Goal: Transaction & Acquisition: Purchase product/service

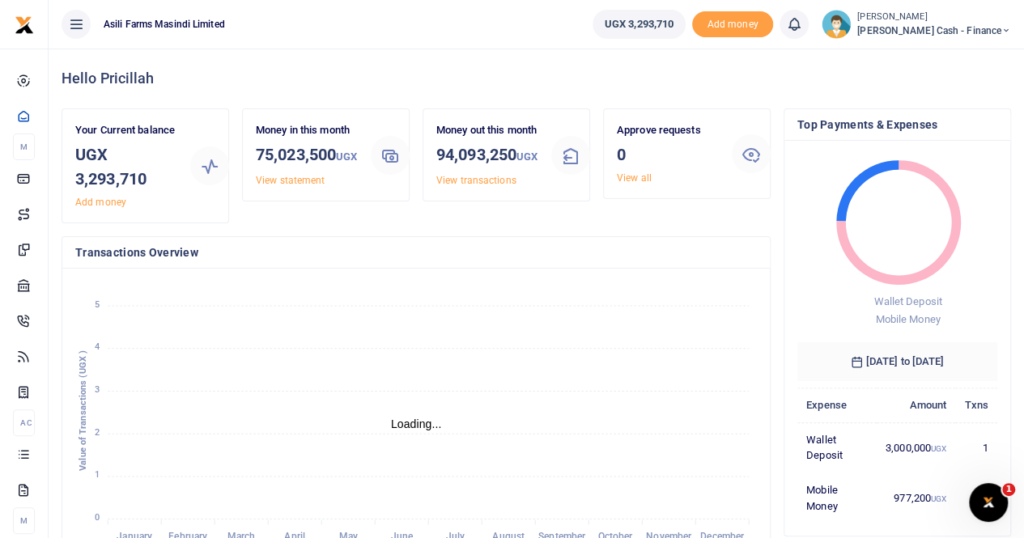
scroll to position [13, 13]
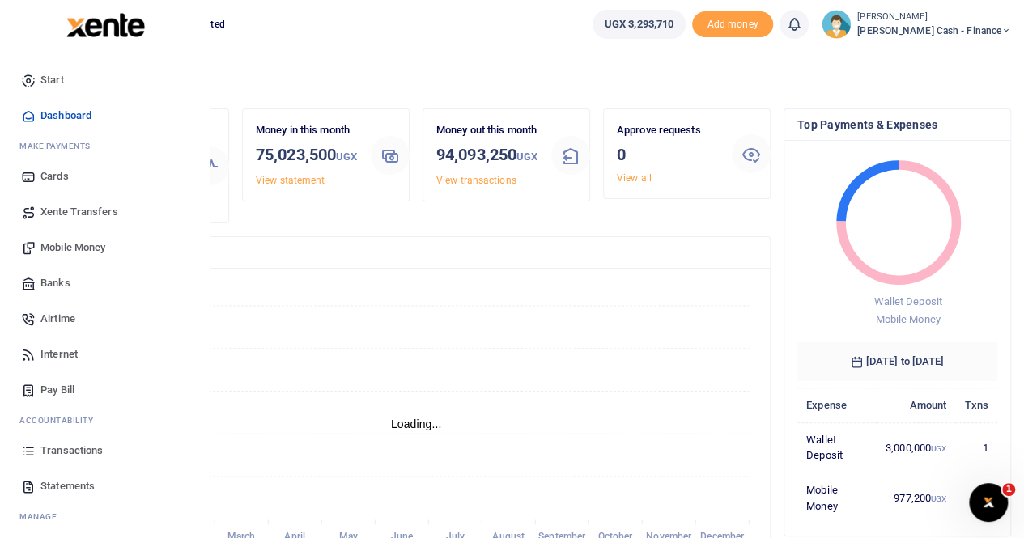
click at [100, 244] on span "Mobile Money" at bounding box center [72, 248] width 65 height 16
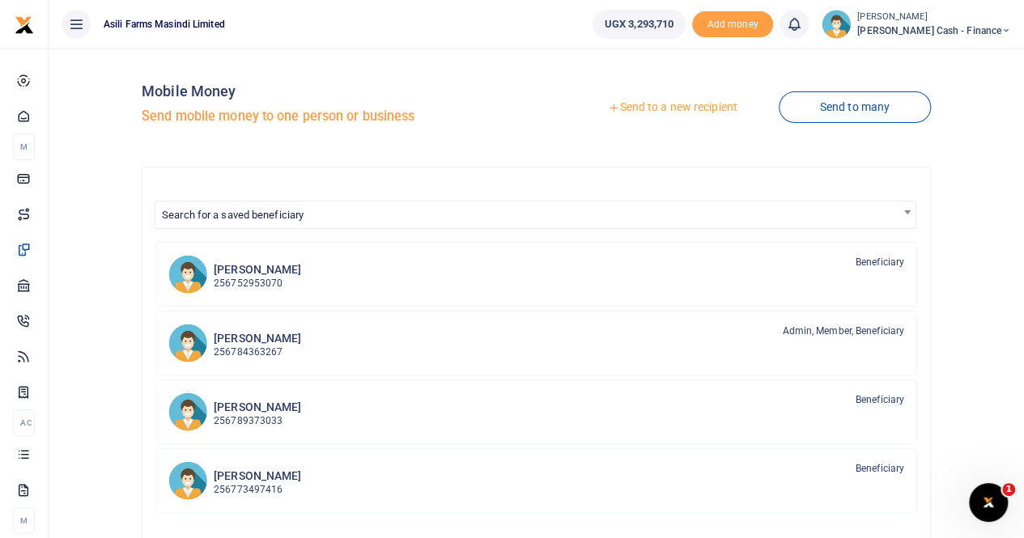
click at [652, 106] on link "Send to a new recipient" at bounding box center [671, 107] width 211 height 29
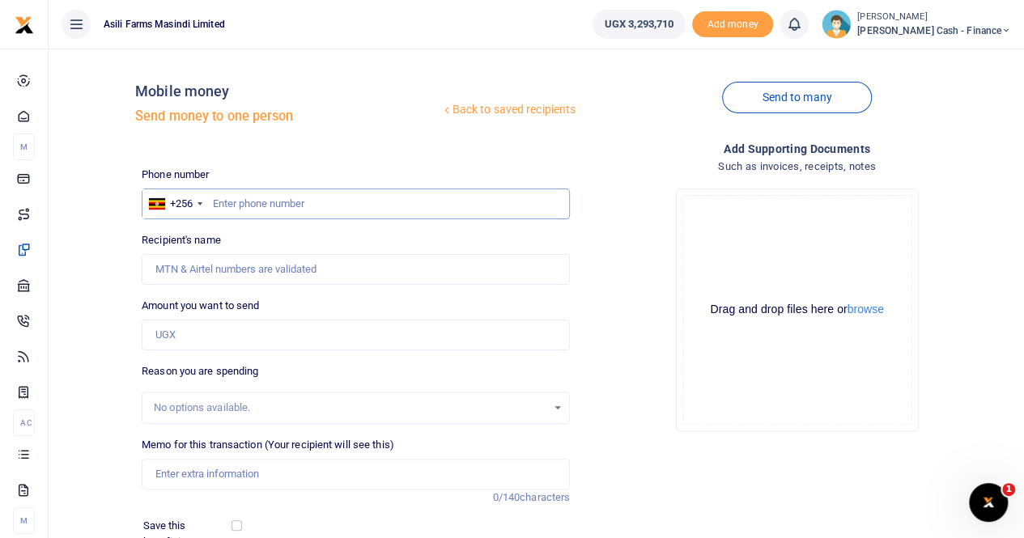
click at [263, 206] on input "text" at bounding box center [356, 204] width 428 height 31
type input "0782446069"
type input "[PERSON_NAME]"
type input "0782446069"
click at [206, 336] on input "Amount you want to send" at bounding box center [356, 335] width 428 height 31
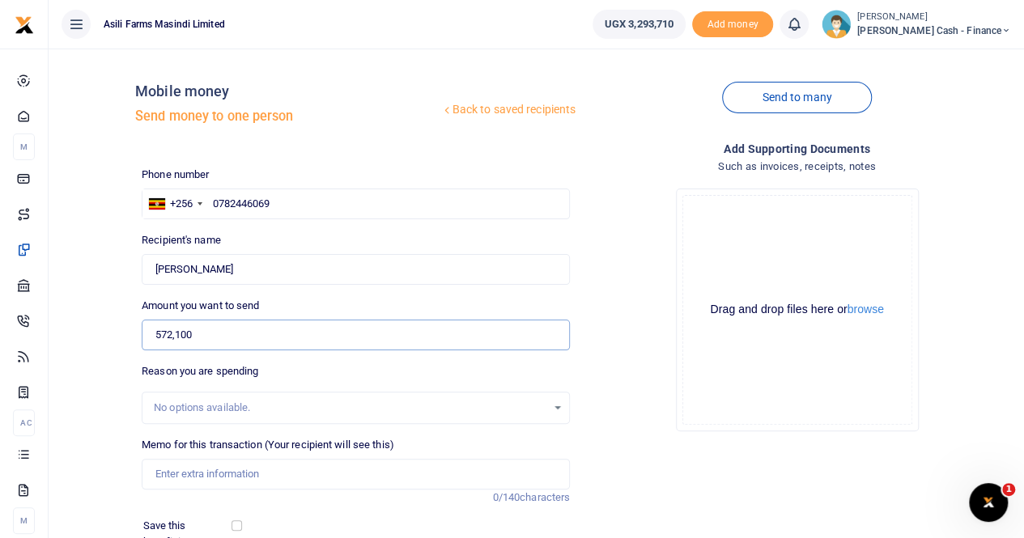
type input "572,100"
click at [214, 470] on input "Memo for this transaction (Your recipient will see this)" at bounding box center [356, 474] width 428 height 31
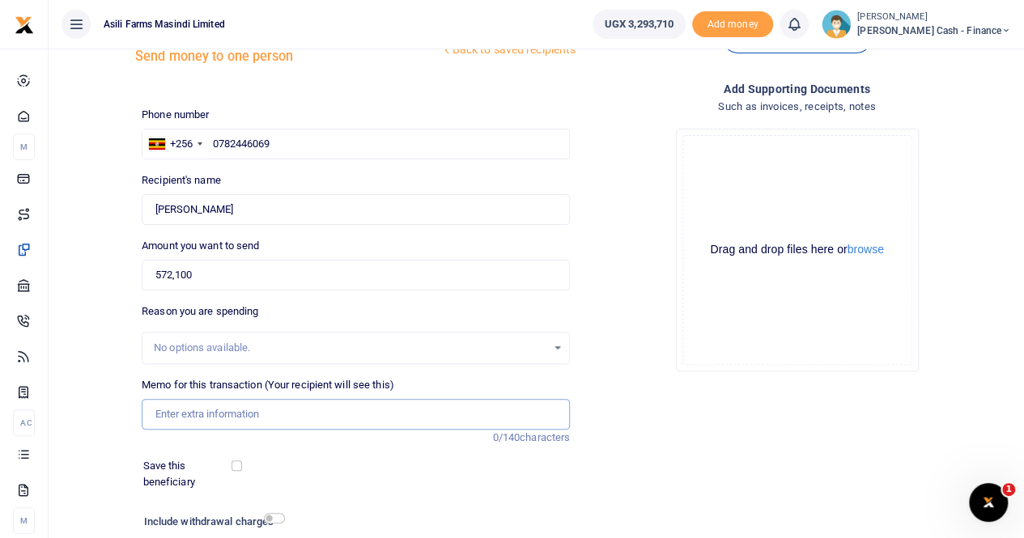
scroll to position [81, 0]
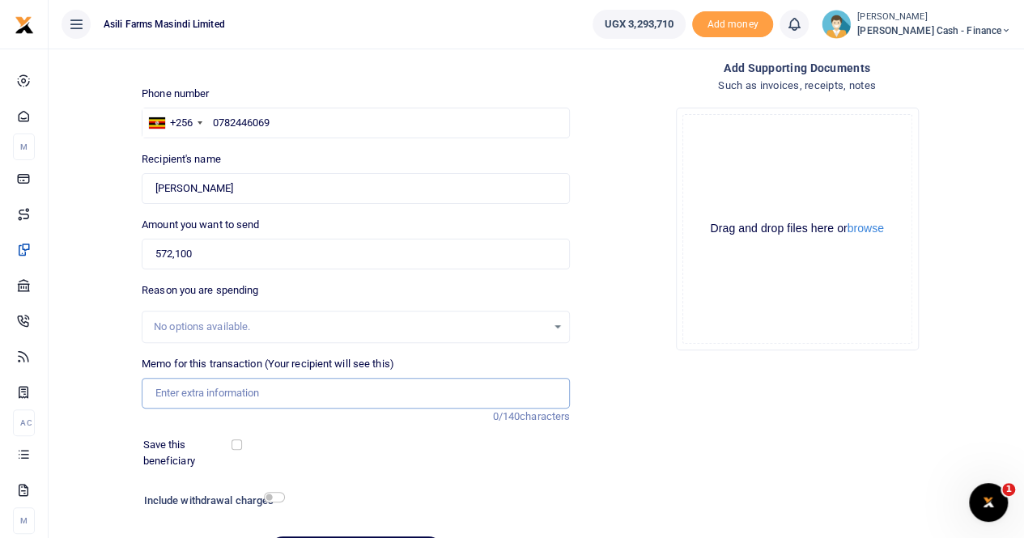
click at [209, 392] on input "Memo for this transaction (Your recipient will see this)" at bounding box center [356, 393] width 428 height 31
type input "Payment for meals for [PERSON_NAME]"
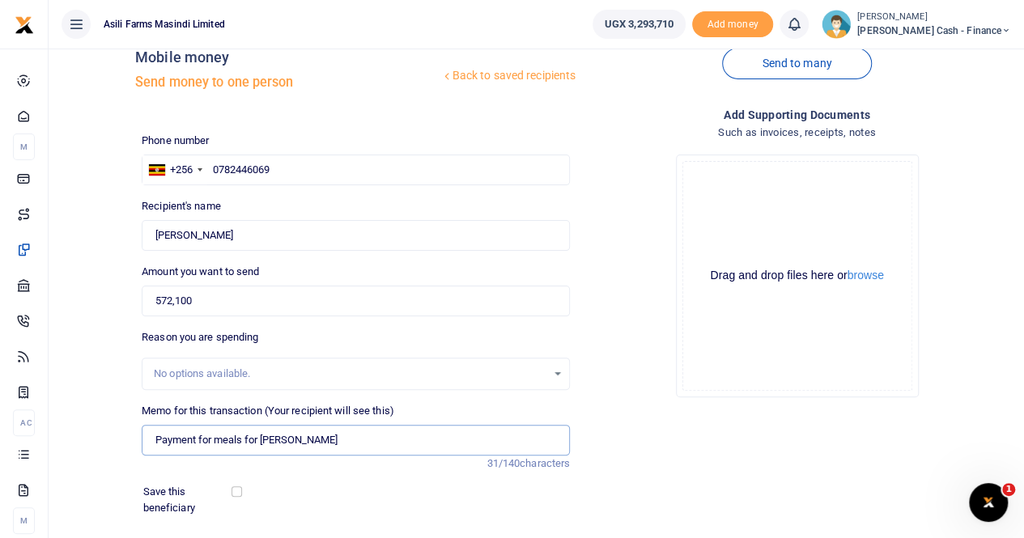
scroll to position [0, 0]
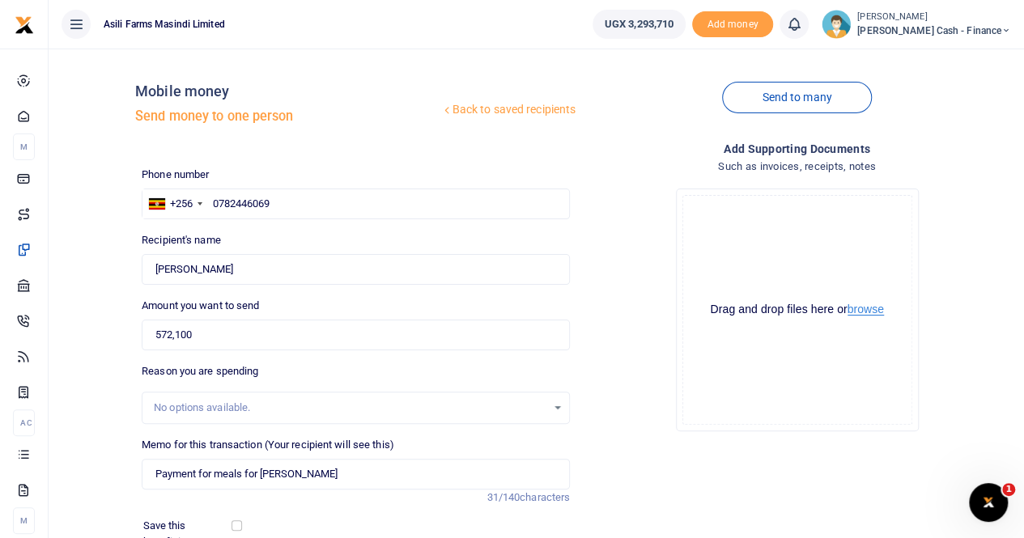
click at [858, 308] on button "browse" at bounding box center [865, 309] width 36 height 12
click at [867, 305] on button "browse" at bounding box center [865, 309] width 36 height 12
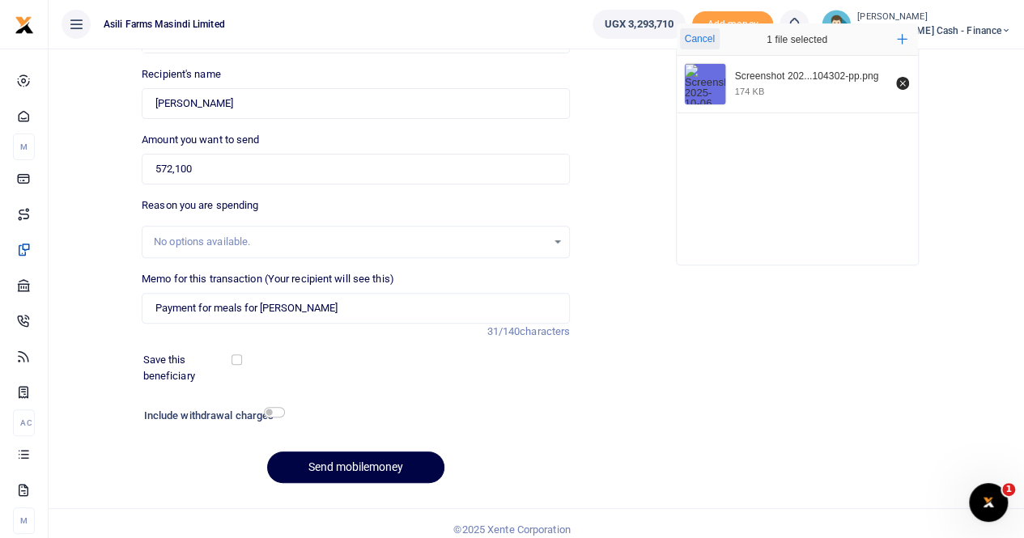
scroll to position [176, 0]
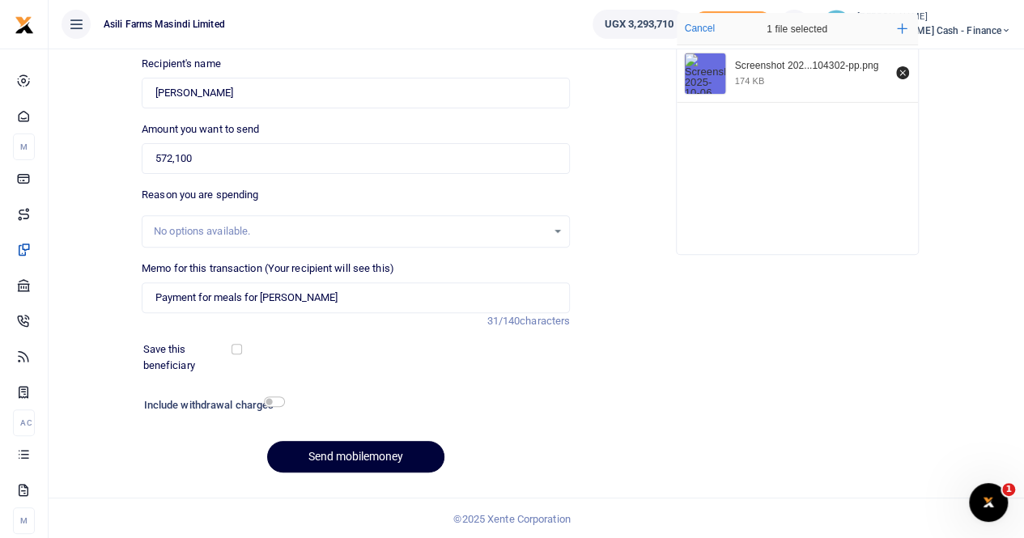
click at [354, 460] on button "Send mobilemoney" at bounding box center [355, 457] width 177 height 32
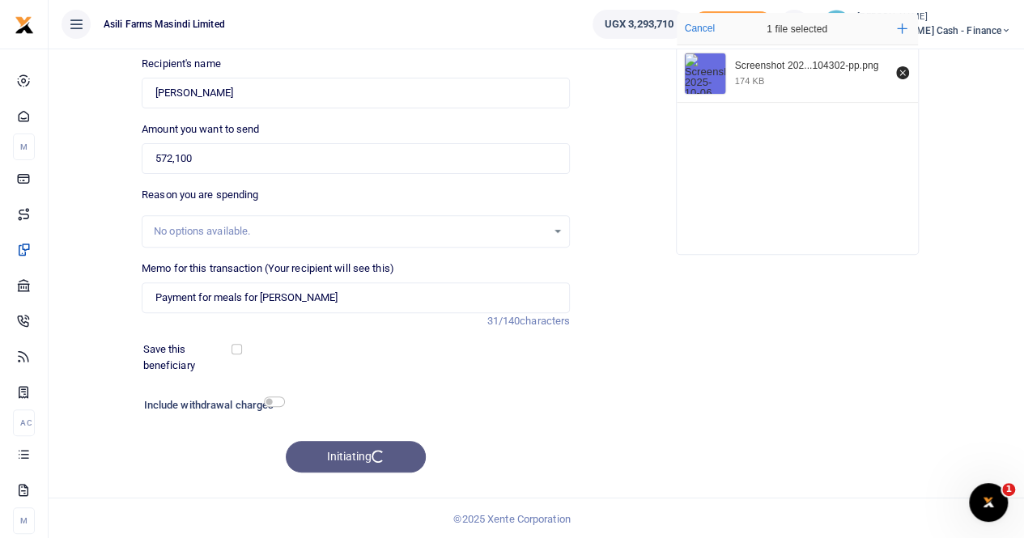
click at [330, 454] on div "Initiating" at bounding box center [356, 457] width 428 height 32
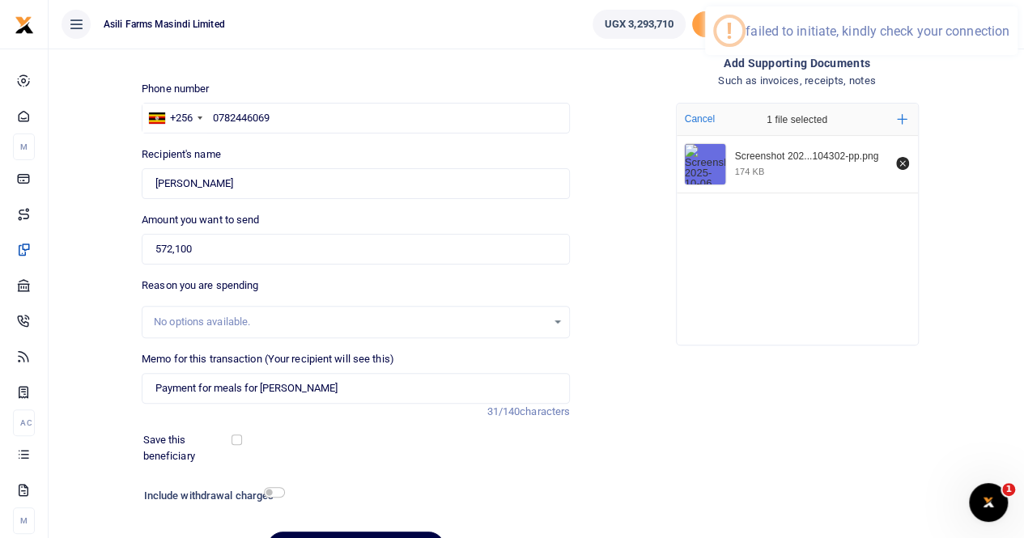
scroll to position [0, 0]
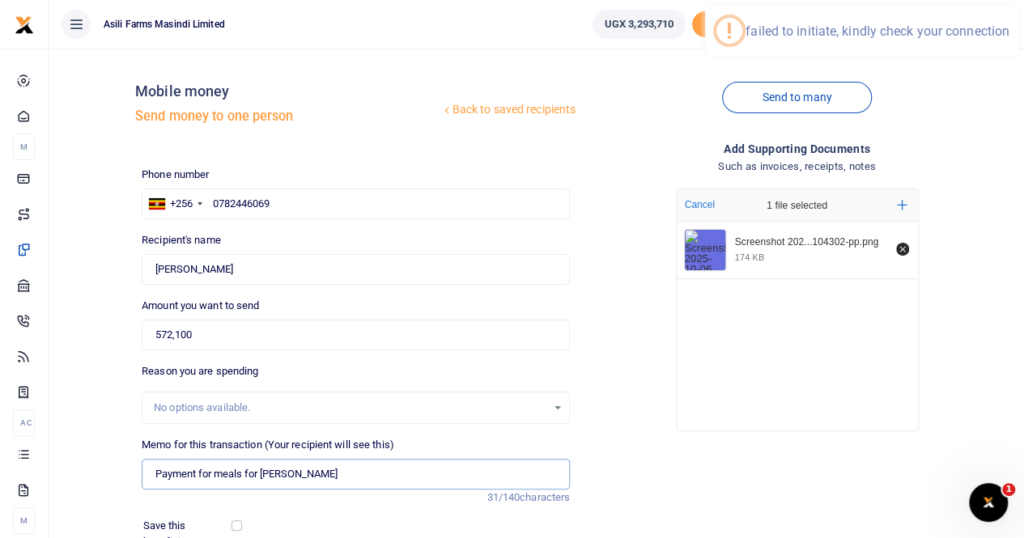
click at [342, 464] on input "Payment for meals for Fransisco" at bounding box center [356, 474] width 428 height 31
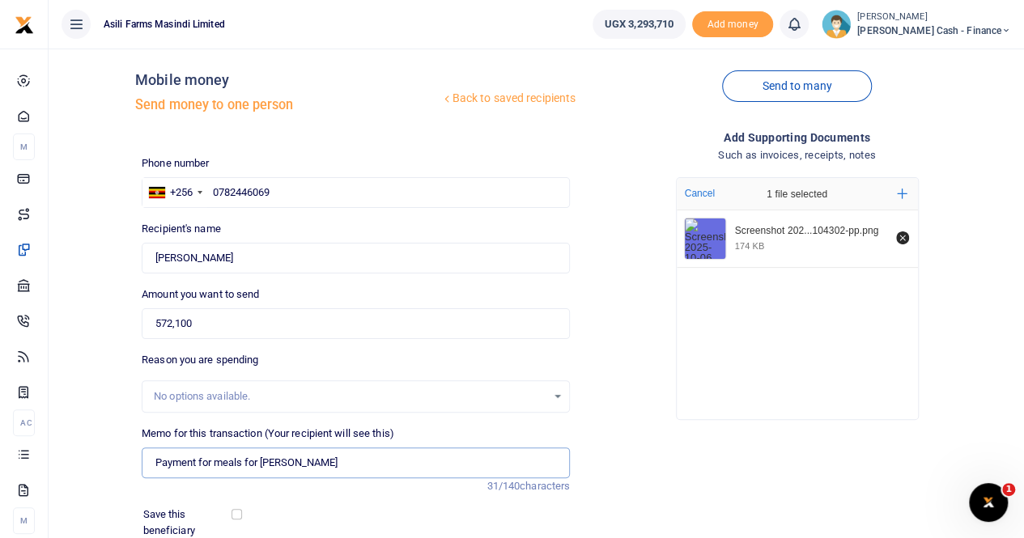
scroll to position [176, 0]
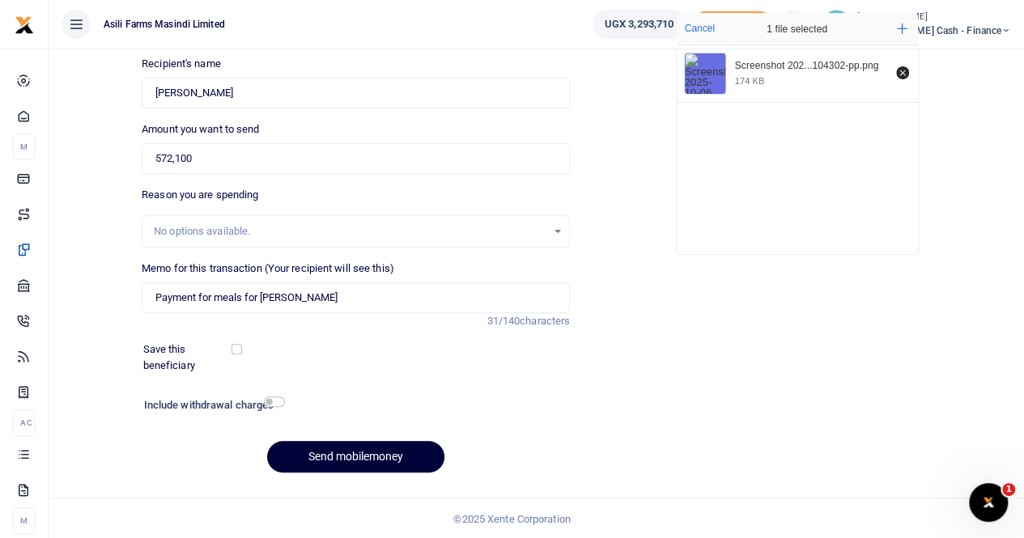
click at [335, 452] on button "Send mobilemoney" at bounding box center [355, 457] width 177 height 32
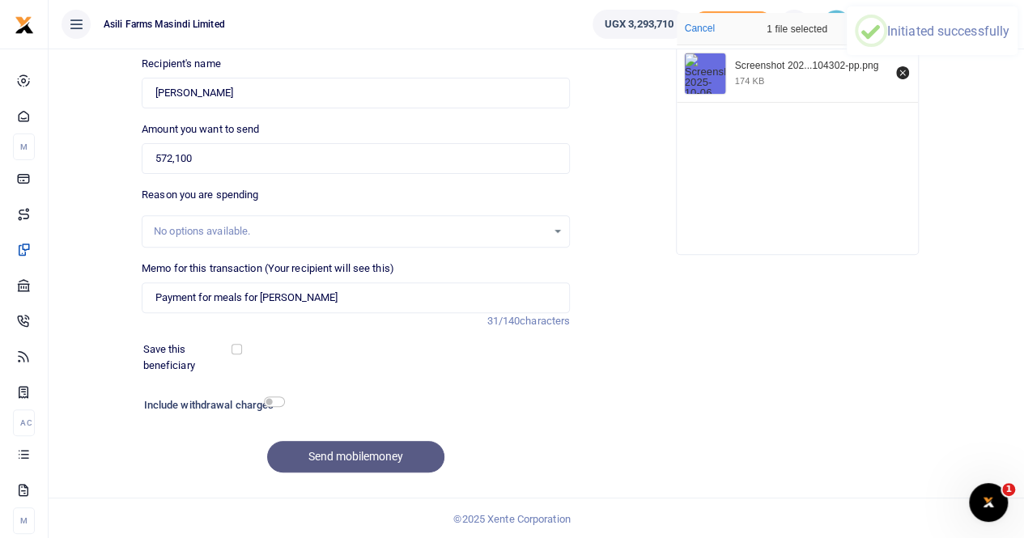
scroll to position [121, 0]
